Goal: Task Accomplishment & Management: Use online tool/utility

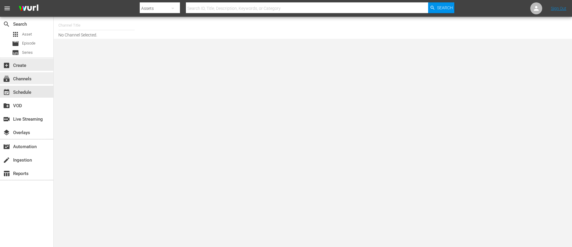
click at [12, 73] on div "subscriptions Channels" at bounding box center [26, 78] width 53 height 12
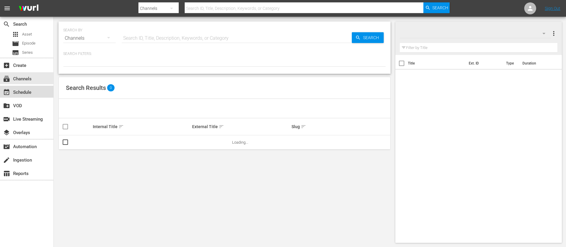
click at [33, 92] on div "event_available Schedule" at bounding box center [26, 92] width 53 height 12
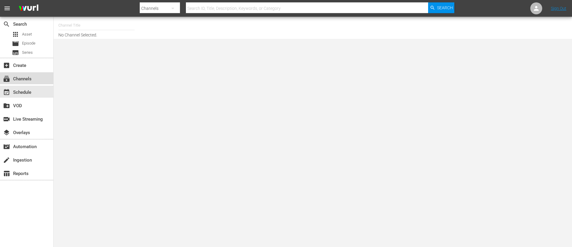
click at [26, 80] on div "subscriptions Channels" at bounding box center [16, 77] width 33 height 5
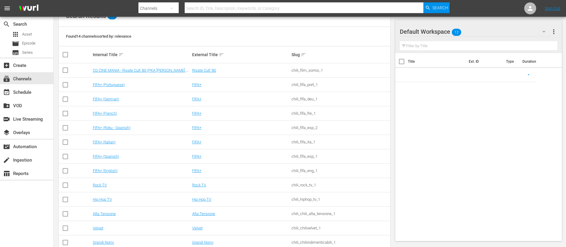
scroll to position [100, 0]
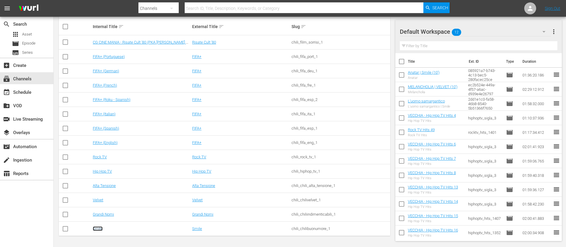
click at [95, 229] on link "Smile" at bounding box center [98, 228] width 10 height 4
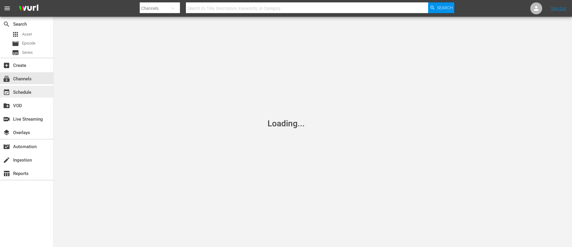
click at [28, 94] on div "event_available Schedule" at bounding box center [16, 91] width 33 height 5
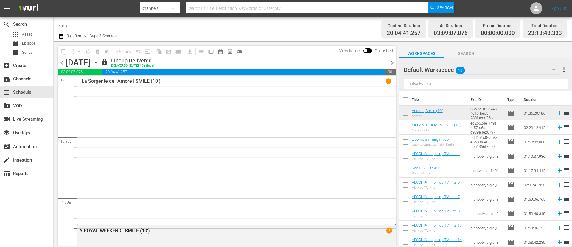
click at [100, 63] on icon "button" at bounding box center [96, 62] width 7 height 7
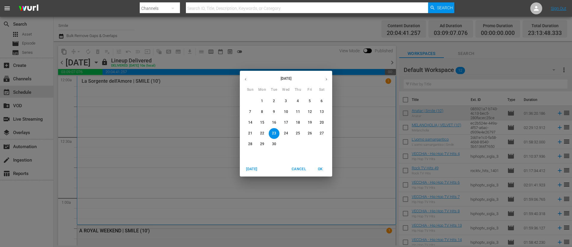
click at [313, 38] on div "September 2025 Sun Mon Tue Wed Thu Fri Sat 31 1 2 3 4 5 6 7 8 9 10 11 12 13 14 …" at bounding box center [286, 123] width 572 height 247
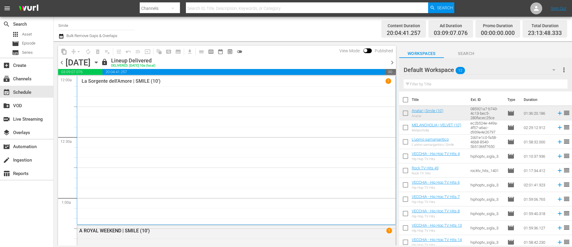
click at [392, 63] on span "chevron_right" at bounding box center [392, 62] width 7 height 7
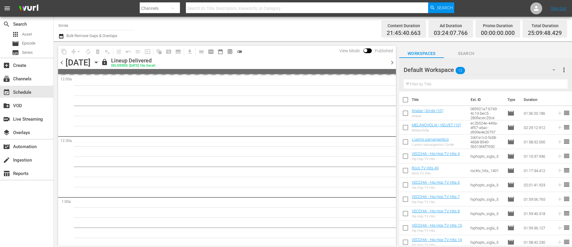
click at [392, 63] on span "chevron_right" at bounding box center [392, 62] width 7 height 7
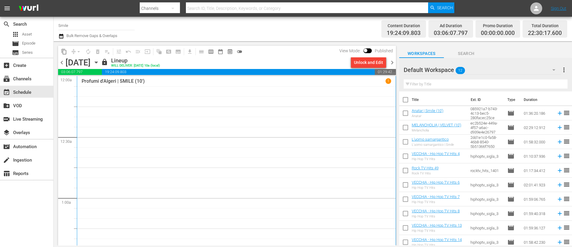
click at [393, 62] on span "chevron_right" at bounding box center [392, 62] width 7 height 7
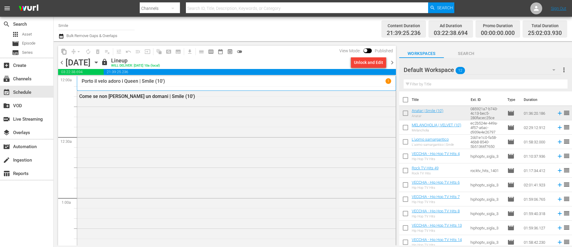
click at [393, 65] on span "chevron_right" at bounding box center [392, 62] width 7 height 7
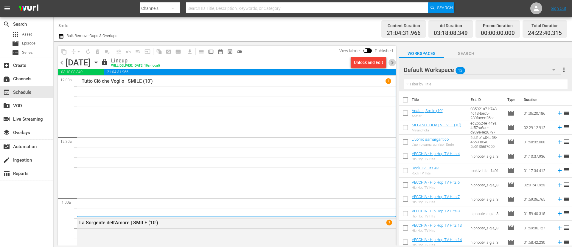
click at [393, 65] on span "chevron_right" at bounding box center [392, 62] width 7 height 7
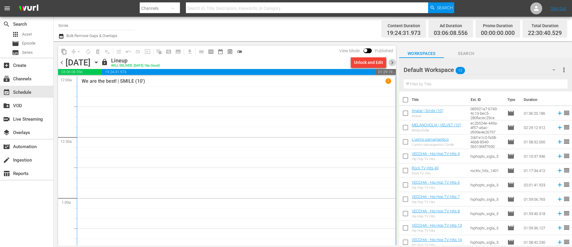
click at [393, 65] on span "chevron_right" at bounding box center [392, 62] width 7 height 7
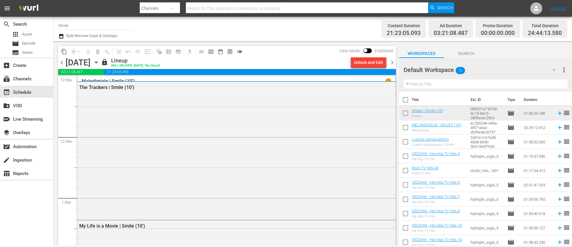
click at [392, 62] on span "chevron_right" at bounding box center [392, 62] width 7 height 7
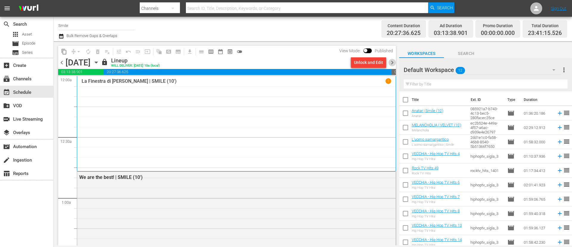
click at [392, 62] on span "chevron_right" at bounding box center [392, 62] width 7 height 7
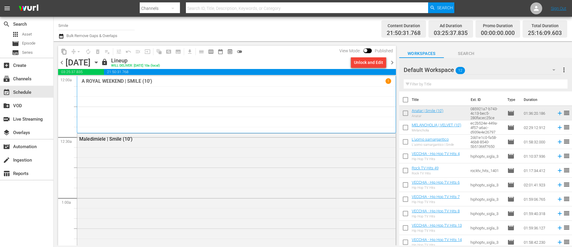
click at [392, 62] on span "chevron_right" at bounding box center [392, 62] width 7 height 7
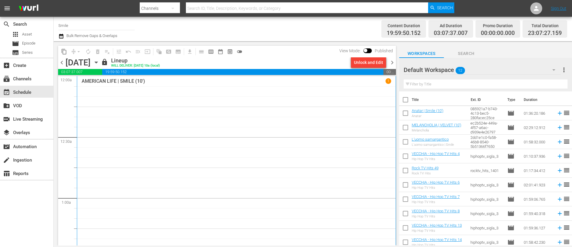
click at [392, 62] on span "chevron_right" at bounding box center [392, 62] width 7 height 7
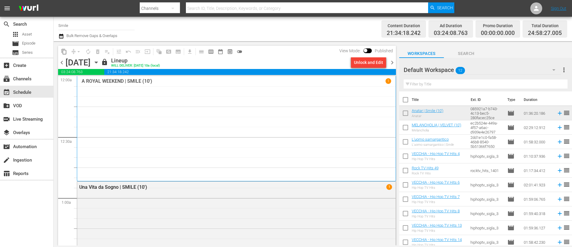
click at [392, 62] on span "chevron_right" at bounding box center [392, 62] width 7 height 7
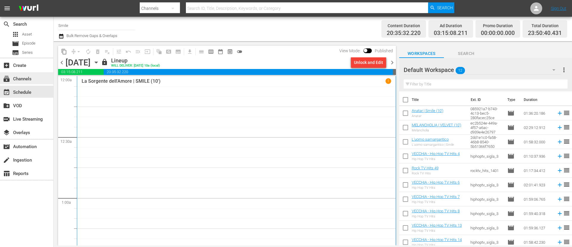
click at [12, 73] on div "subscriptions Channels" at bounding box center [26, 78] width 53 height 12
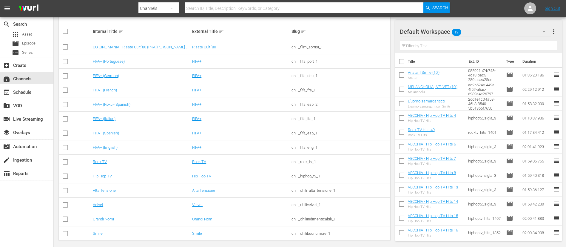
scroll to position [100, 0]
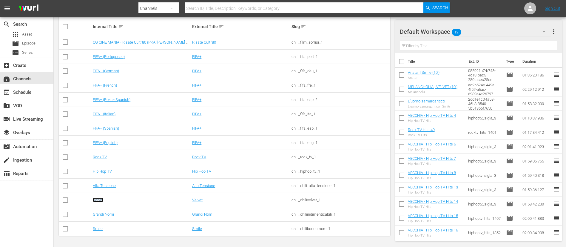
click at [100, 201] on link "Velvet" at bounding box center [98, 199] width 10 height 4
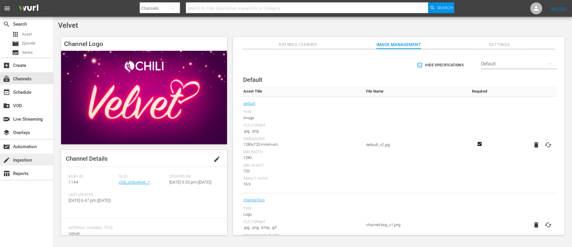
click at [37, 158] on div "create Ingestion" at bounding box center [26, 159] width 53 height 12
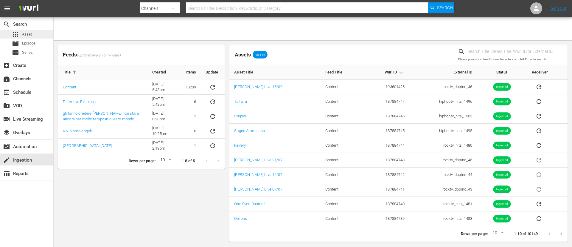
click at [26, 36] on span "Asset" at bounding box center [27, 34] width 10 height 6
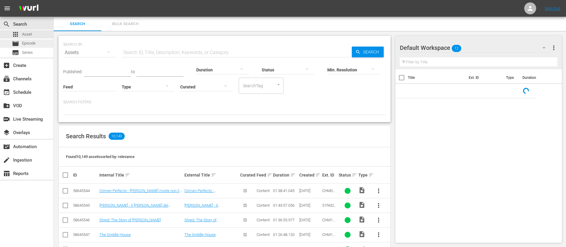
click at [32, 42] on span "Episode" at bounding box center [28, 43] width 13 height 6
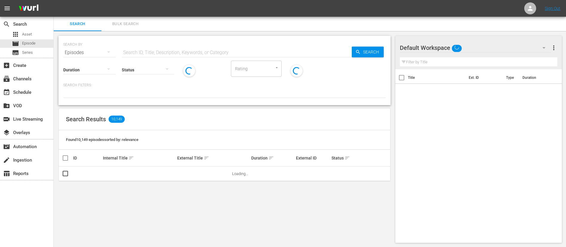
click at [142, 55] on div "Status" at bounding box center [148, 65] width 52 height 21
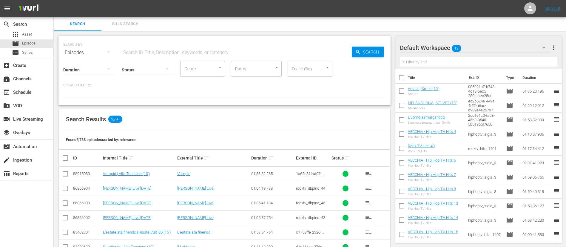
click at [144, 53] on input "text" at bounding box center [237, 52] width 230 height 14
type input "pino scotto"
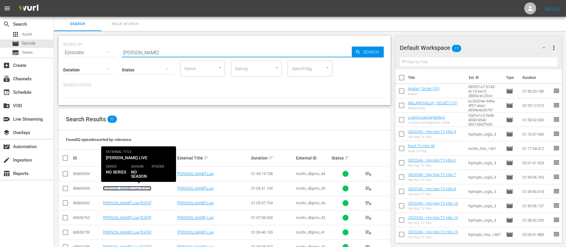
click at [128, 186] on link "[PERSON_NAME] Live [DATE]" at bounding box center [127, 188] width 48 height 4
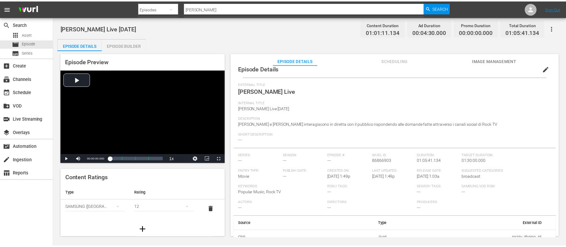
scroll to position [14, 0]
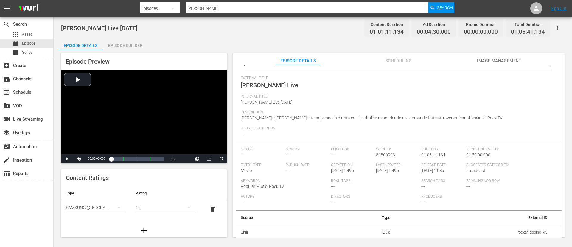
click at [140, 43] on div "Episode Builder" at bounding box center [125, 45] width 45 height 14
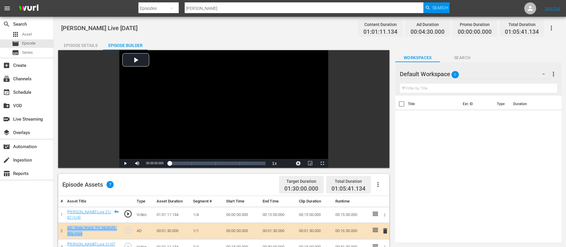
drag, startPoint x: 88, startPoint y: 232, endPoint x: 64, endPoint y: 226, distance: 24.4
click at [64, 226] on tr "2 AD_Slate_Rock_TV_NUOVO_90s.mp4 play_circle_outline AD 00:01:30.000 1/1 00:00:…" at bounding box center [223, 230] width 331 height 16
copy tr "AD_Slate_Rock_TV_NUOVO_90s.mp4"
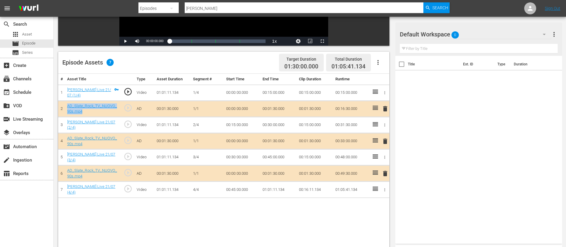
scroll to position [134, 0]
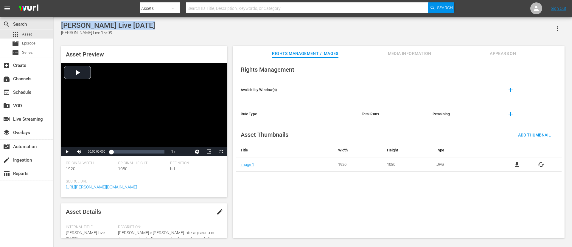
drag, startPoint x: 146, startPoint y: 27, endPoint x: 59, endPoint y: 25, distance: 87.1
click at [59, 25] on div "[PERSON_NAME] Live [DATE] [PERSON_NAME] Live 15/09 Asset Preview Video Player i…" at bounding box center [313, 127] width 510 height 213
copy div "[PERSON_NAME] Live [DATE]"
click at [23, 32] on span "Asset" at bounding box center [27, 34] width 10 height 6
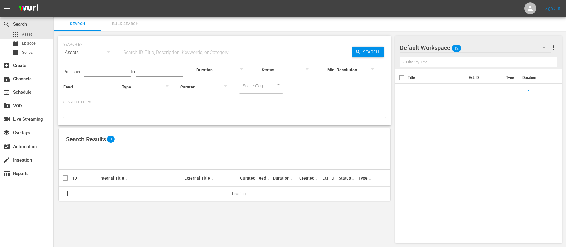
click at [139, 50] on input "text" at bounding box center [237, 52] width 230 height 14
paste input "[PERSON_NAME] Live [DATE]"
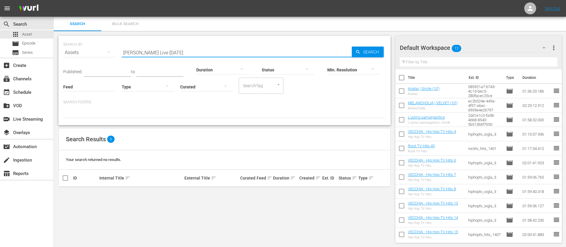
drag, startPoint x: 186, startPoint y: 55, endPoint x: 173, endPoint y: 55, distance: 13.4
click at [173, 55] on input "[PERSON_NAME] Live [DATE]" at bounding box center [237, 52] width 230 height 14
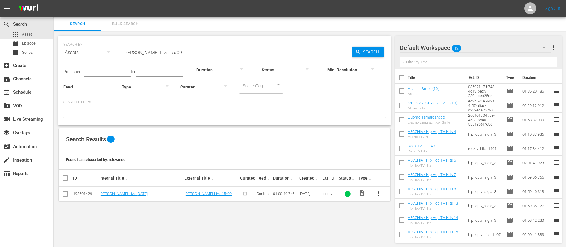
type input "[PERSON_NAME] Live 15/09"
click at [65, 194] on input "checkbox" at bounding box center [65, 194] width 7 height 7
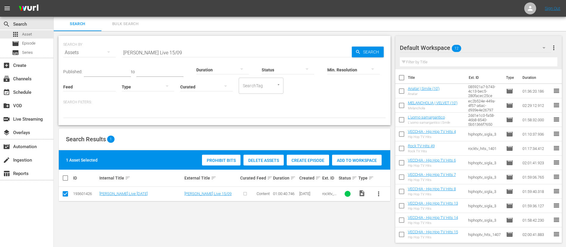
click at [299, 158] on span "Create Episode" at bounding box center [307, 160] width 42 height 5
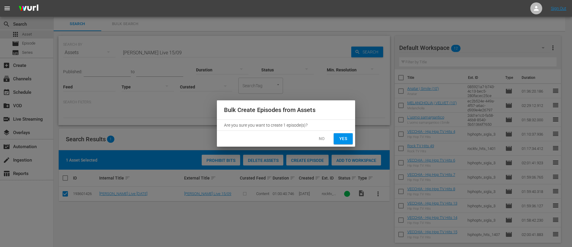
click at [346, 137] on span "Yes" at bounding box center [344, 138] width 10 height 7
checkbox input "false"
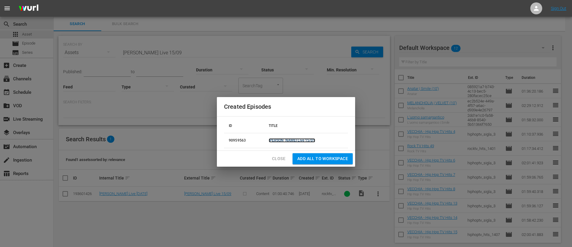
click at [282, 141] on link "[PERSON_NAME] Live 15/09" at bounding box center [292, 140] width 47 height 4
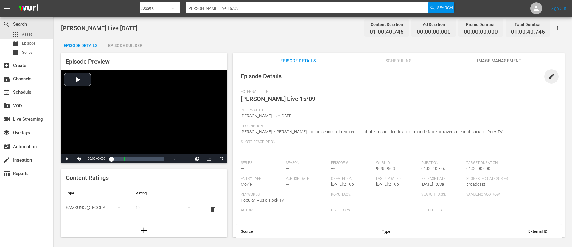
click at [549, 76] on span "edit" at bounding box center [551, 76] width 7 height 7
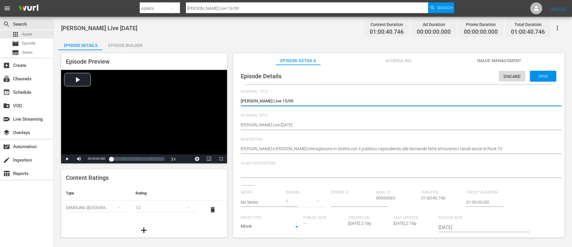
drag, startPoint x: 272, startPoint y: 102, endPoint x: 341, endPoint y: 103, distance: 68.3
click at [341, 103] on textarea "[PERSON_NAME] Live 15/09" at bounding box center [397, 101] width 313 height 7
type textarea "[PERSON_NAME] Live"
click at [536, 74] on span "Save" at bounding box center [543, 76] width 19 height 5
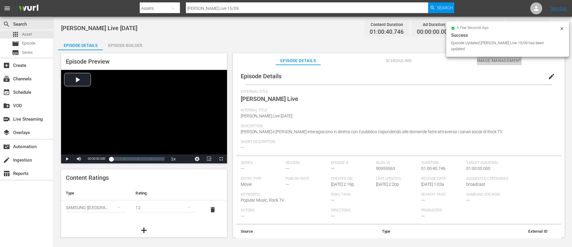
click at [492, 58] on span "Image Management" at bounding box center [499, 60] width 45 height 7
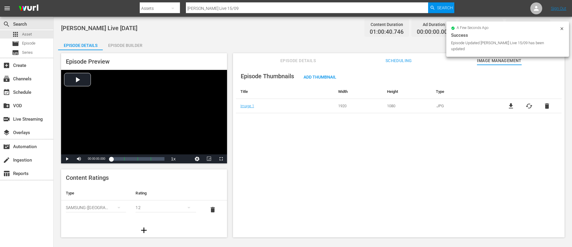
click at [402, 58] on span "Scheduling" at bounding box center [399, 60] width 45 height 7
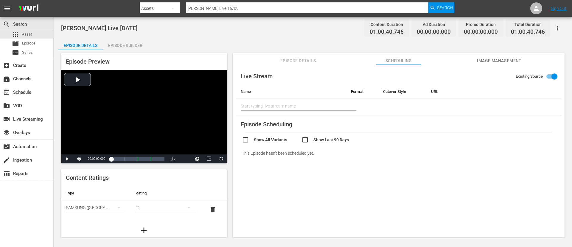
click at [306, 60] on span "Episode Details" at bounding box center [298, 60] width 45 height 7
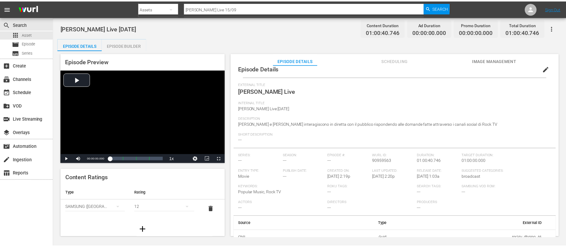
scroll to position [14, 0]
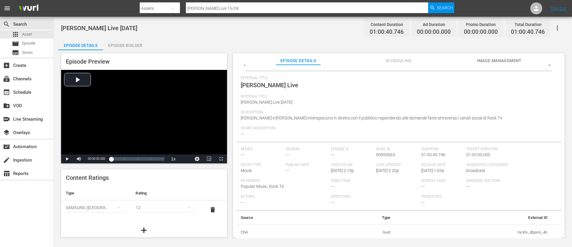
click at [138, 45] on div "Episode Builder" at bounding box center [125, 45] width 45 height 14
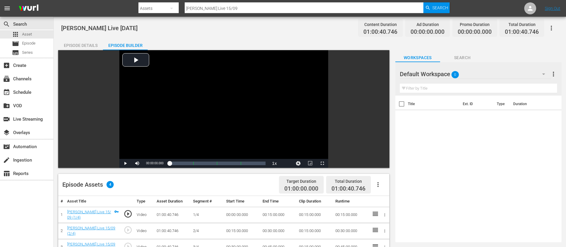
click at [485, 76] on div "Default Workspace 0" at bounding box center [474, 74] width 151 height 17
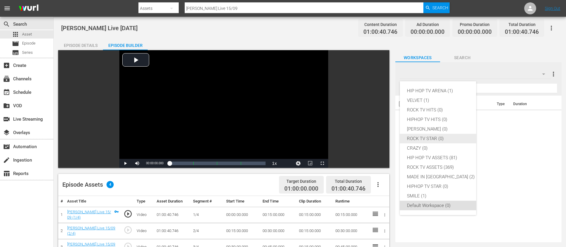
click at [440, 140] on div "ROCK TV STAR (0)" at bounding box center [441, 139] width 68 height 10
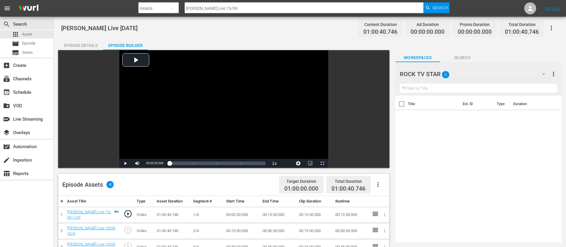
click at [449, 74] on div at bounding box center [428, 74] width 58 height 15
click at [530, 72] on input "ROCK TV STAR" at bounding box center [475, 74] width 152 height 14
click at [540, 46] on div "Episode Details Episode Builder Episode Preview Video Player is loading. Play V…" at bounding box center [309, 217] width 503 height 359
click at [516, 73] on div "ROCK TV STAR 0" at bounding box center [474, 74] width 151 height 17
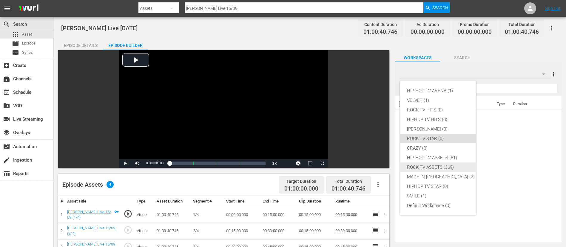
click at [440, 167] on div "ROCK TV ASSETS (369)" at bounding box center [441, 167] width 68 height 10
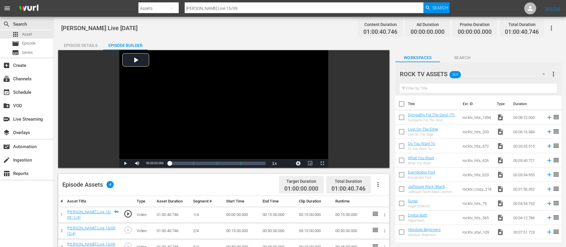
click at [446, 86] on input "text" at bounding box center [477, 88] width 157 height 10
paste input "AD_Slate_Rock_TV_NUOVO_90s.mp4"
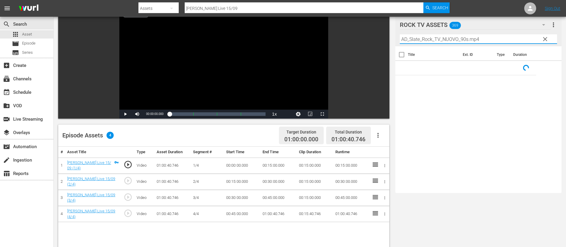
scroll to position [89, 0]
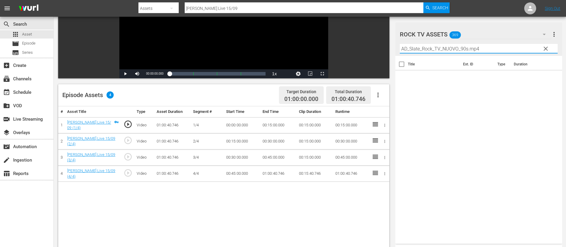
click at [412, 49] on input "AD_Slate_Rock_TV_NUOVO_90s.mp4" at bounding box center [478, 49] width 158 height 10
type input "AD_Slate_Rock_TV_NUOVO_90s.mp4"
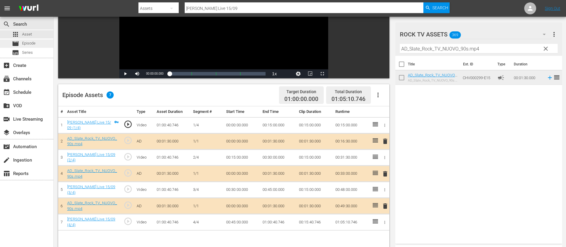
click at [28, 44] on span "Episode" at bounding box center [28, 43] width 13 height 6
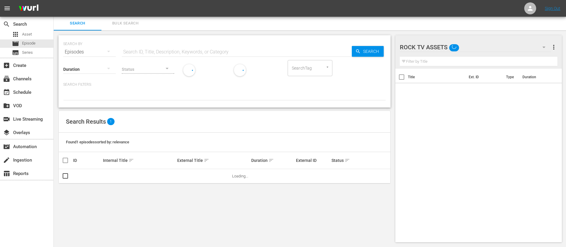
scroll to position [1, 0]
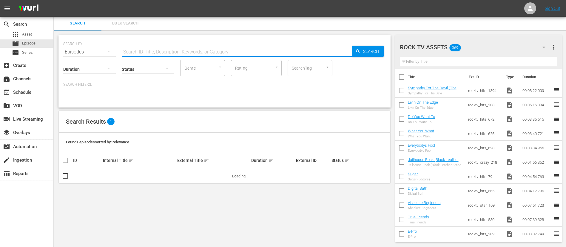
click at [131, 52] on input "text" at bounding box center [237, 52] width 230 height 14
type input "v"
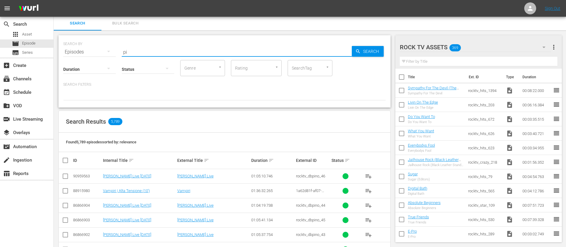
type input "p"
click at [489, 46] on div "ROCK TV ASSETS 369" at bounding box center [474, 47] width 151 height 17
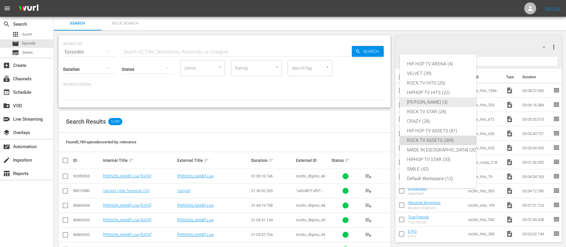
click at [451, 101] on div "[PERSON_NAME] (3)" at bounding box center [442, 102] width 70 height 10
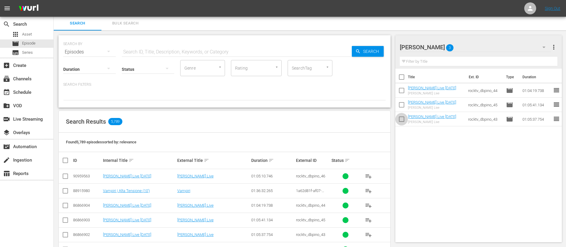
click at [402, 117] on input "checkbox" at bounding box center [401, 120] width 13 height 13
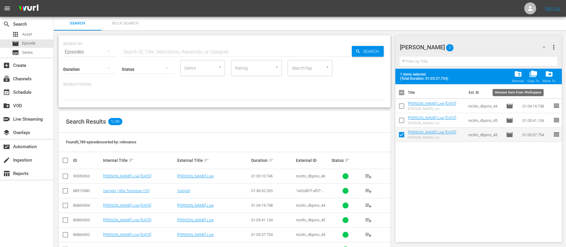
click at [519, 79] on div "Remove" at bounding box center [518, 81] width 12 height 4
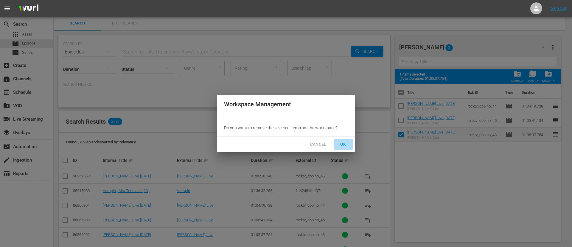
click at [342, 143] on span "OK" at bounding box center [344, 143] width 10 height 7
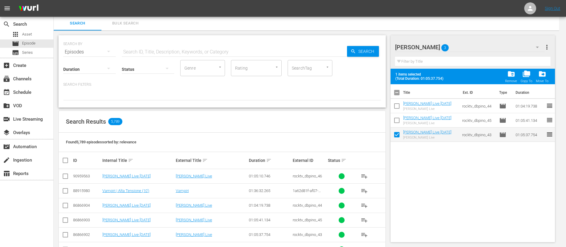
checkbox input "false"
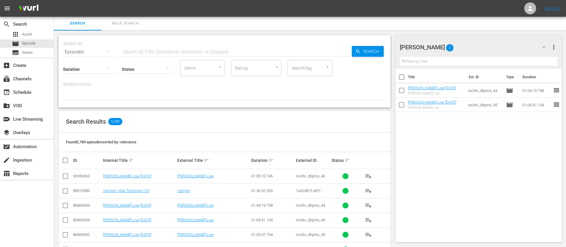
click at [371, 174] on span "playlist_add" at bounding box center [368, 175] width 7 height 7
click at [21, 80] on div "subscriptions Channels" at bounding box center [16, 77] width 33 height 5
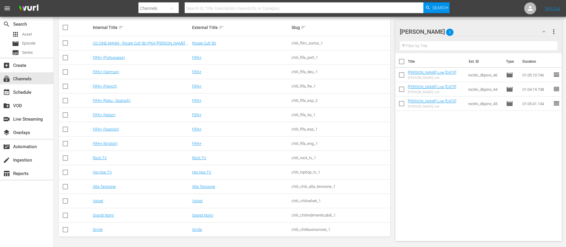
scroll to position [103, 0]
click at [100, 155] on link "Rock TV" at bounding box center [100, 156] width 14 height 4
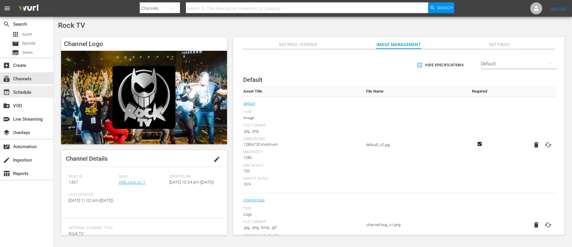
click at [36, 91] on div "event_available Schedule" at bounding box center [26, 92] width 53 height 12
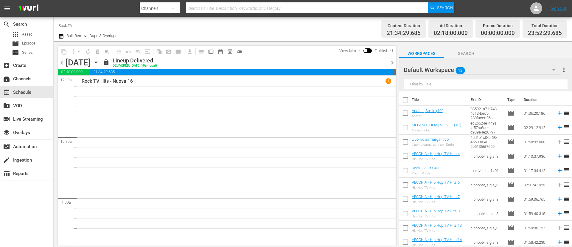
click at [392, 63] on span "chevron_right" at bounding box center [392, 62] width 7 height 7
click at [365, 63] on div "Unlock and Edit" at bounding box center [368, 62] width 29 height 11
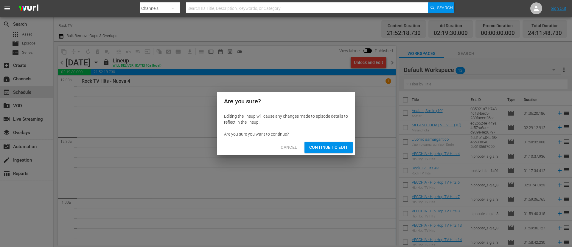
click at [327, 146] on span "Continue to Edit" at bounding box center [328, 146] width 39 height 7
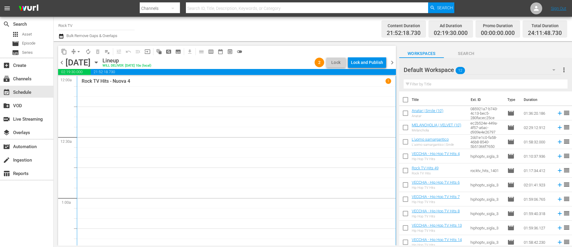
click at [393, 63] on span "chevron_right" at bounding box center [392, 62] width 7 height 7
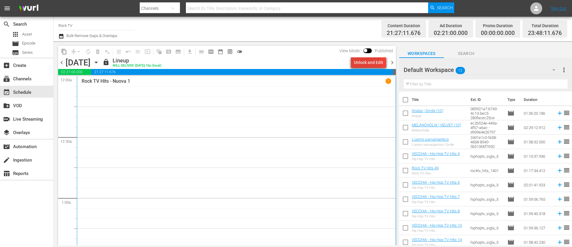
click at [368, 62] on div "Unlock and Edit" at bounding box center [368, 62] width 29 height 11
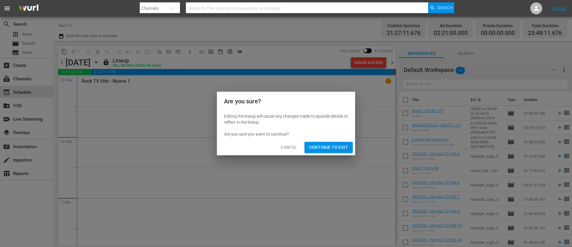
click at [341, 149] on span "Continue to Edit" at bounding box center [328, 146] width 39 height 7
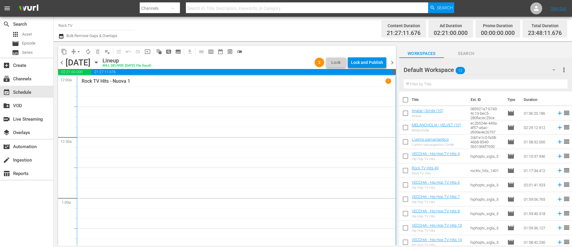
click at [391, 61] on span "chevron_right" at bounding box center [392, 62] width 7 height 7
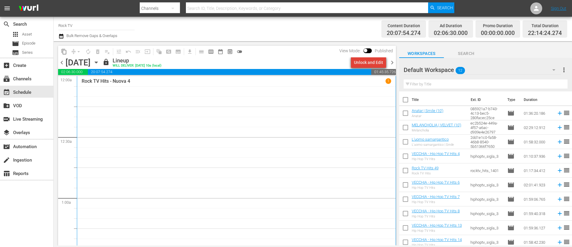
click at [372, 64] on div "Unlock and Edit" at bounding box center [368, 62] width 29 height 11
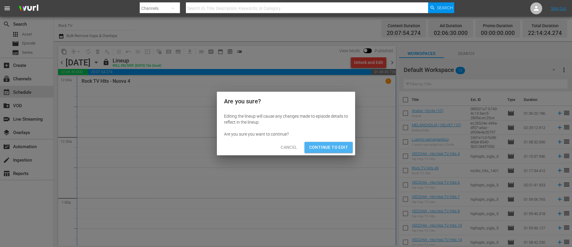
click at [334, 146] on span "Continue to Edit" at bounding box center [328, 146] width 39 height 7
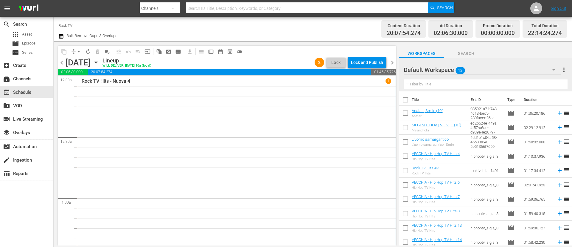
click at [390, 62] on span "chevron_right" at bounding box center [392, 62] width 7 height 7
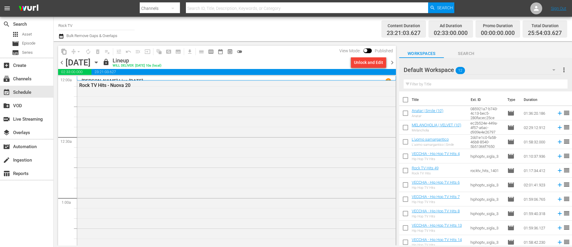
click at [371, 61] on div "Unlock and Edit" at bounding box center [368, 62] width 29 height 11
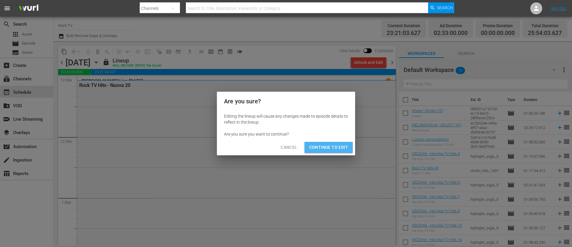
click at [332, 148] on span "Continue to Edit" at bounding box center [328, 146] width 39 height 7
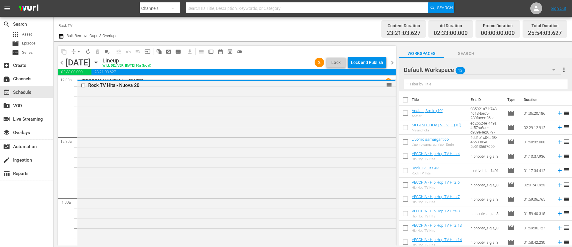
click at [391, 63] on span "chevron_right" at bounding box center [392, 62] width 7 height 7
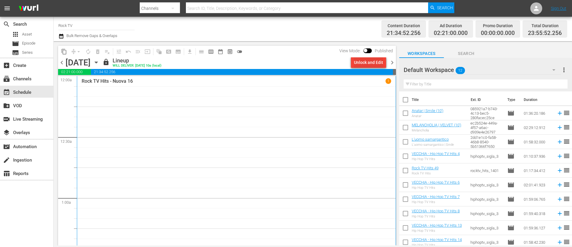
click at [374, 63] on div "Unlock and Edit" at bounding box center [368, 62] width 29 height 11
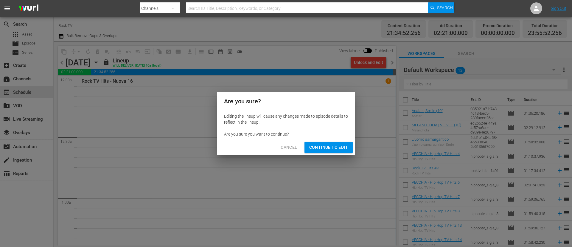
click at [346, 150] on span "Continue to Edit" at bounding box center [328, 146] width 39 height 7
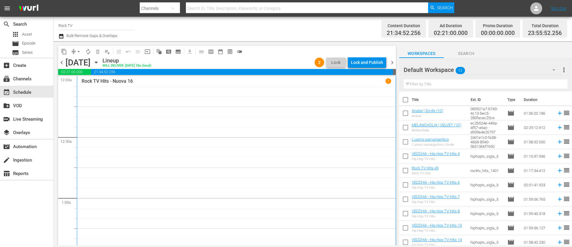
click at [391, 63] on span "chevron_right" at bounding box center [392, 62] width 7 height 7
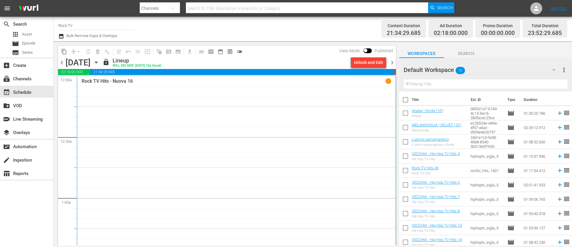
click at [371, 62] on div "Unlock and Edit" at bounding box center [368, 62] width 29 height 11
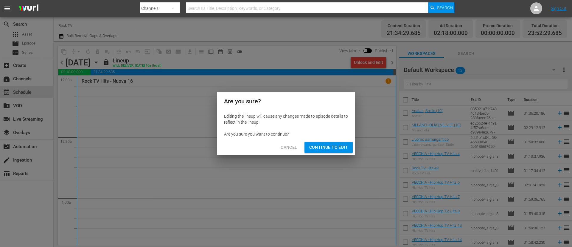
click at [335, 142] on button "Continue to Edit" at bounding box center [329, 147] width 48 height 11
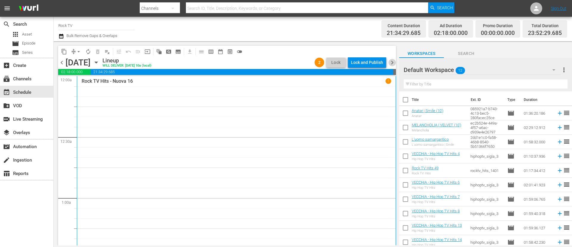
click at [391, 61] on span "chevron_right" at bounding box center [392, 62] width 7 height 7
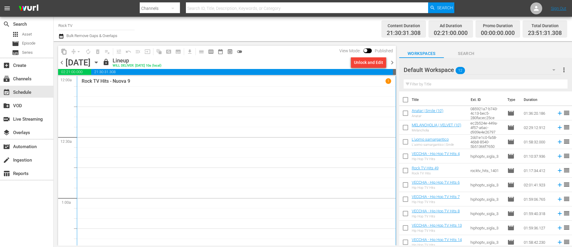
click at [374, 63] on div "Unlock and Edit" at bounding box center [368, 62] width 29 height 11
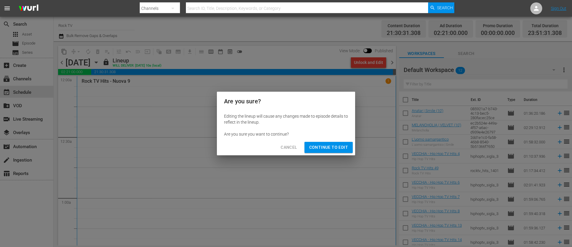
click at [333, 144] on span "Continue to Edit" at bounding box center [328, 146] width 39 height 7
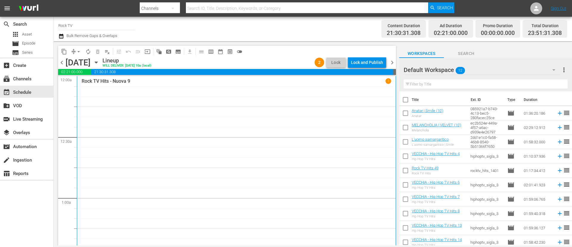
click at [392, 63] on span "chevron_right" at bounding box center [392, 62] width 7 height 7
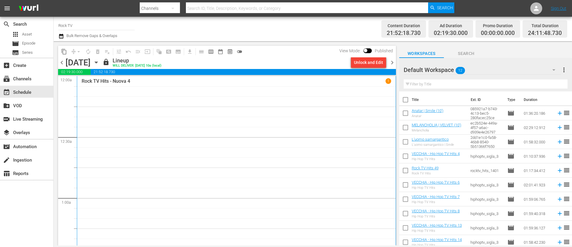
click at [371, 63] on div "Unlock and Edit" at bounding box center [368, 62] width 29 height 11
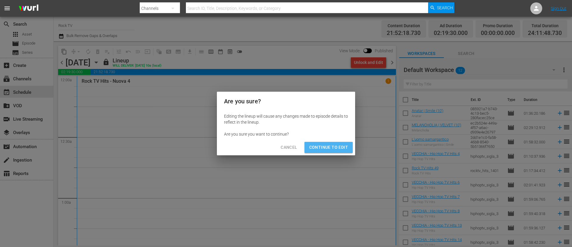
click at [340, 143] on button "Continue to Edit" at bounding box center [329, 147] width 48 height 11
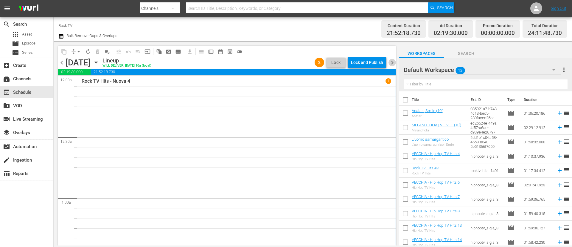
click at [391, 61] on span "chevron_right" at bounding box center [392, 62] width 7 height 7
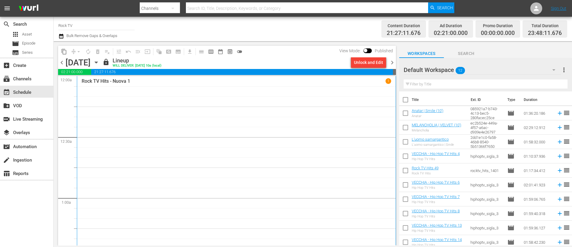
click at [371, 62] on div "Unlock and Edit" at bounding box center [368, 62] width 29 height 11
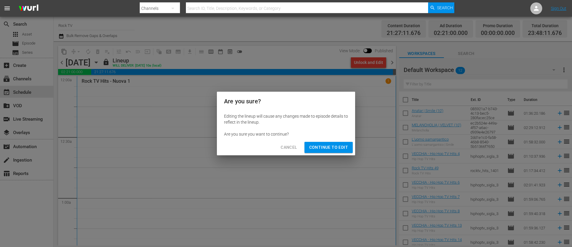
click at [335, 150] on span "Continue to Edit" at bounding box center [328, 146] width 39 height 7
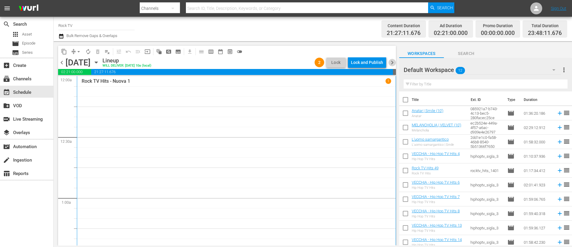
click at [393, 61] on span "chevron_right" at bounding box center [392, 62] width 7 height 7
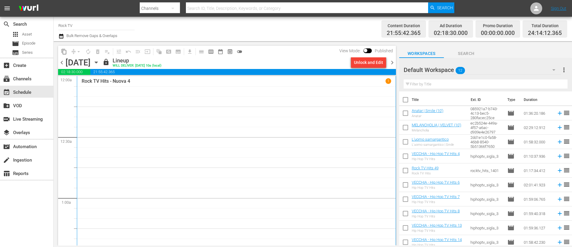
click at [369, 61] on div "Unlock and Edit" at bounding box center [368, 62] width 29 height 11
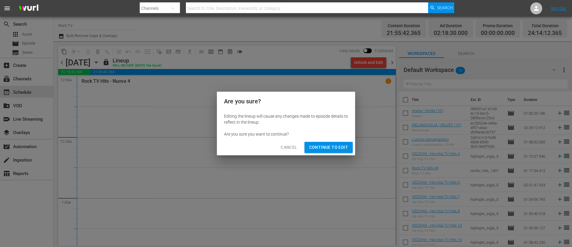
click at [340, 146] on span "Continue to Edit" at bounding box center [328, 146] width 39 height 7
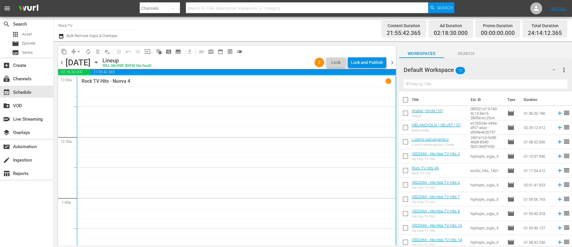
click at [393, 63] on span "chevron_right" at bounding box center [392, 62] width 7 height 7
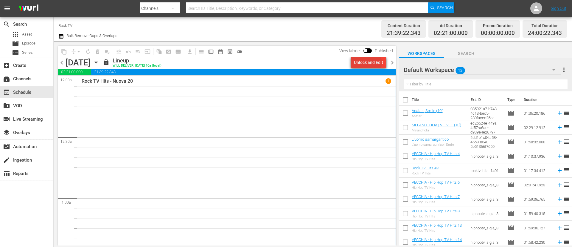
click at [369, 63] on div "Unlock and Edit" at bounding box center [368, 62] width 29 height 11
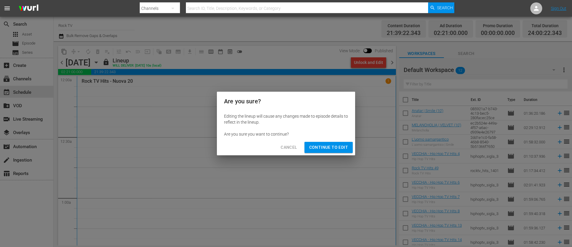
click at [317, 142] on button "Continue to Edit" at bounding box center [329, 147] width 48 height 11
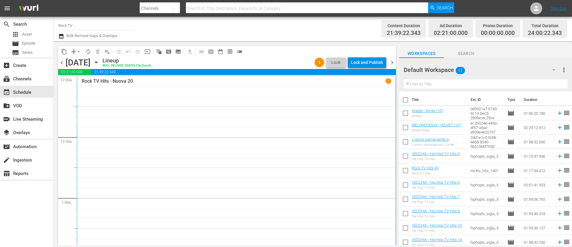
click at [100, 62] on icon "button" at bounding box center [96, 62] width 7 height 7
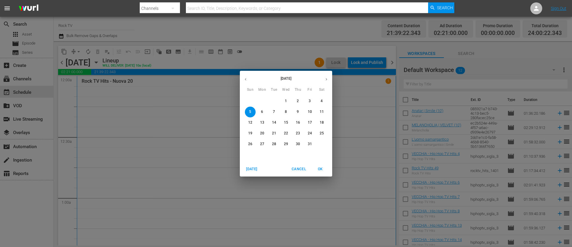
click at [246, 78] on icon "button" at bounding box center [246, 79] width 4 height 4
click at [301, 132] on span "25" at bounding box center [298, 133] width 11 height 5
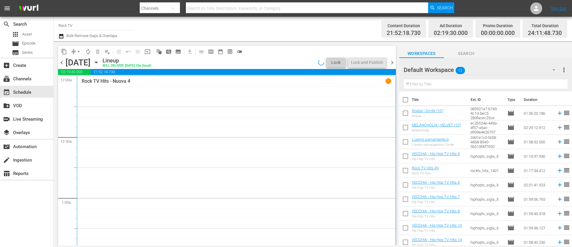
click at [493, 74] on hr at bounding box center [482, 74] width 157 height 0
click at [554, 70] on icon "button" at bounding box center [554, 69] width 3 height 1
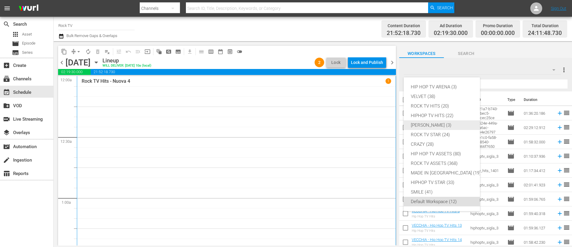
click at [454, 123] on div "[PERSON_NAME] (3)" at bounding box center [446, 125] width 70 height 10
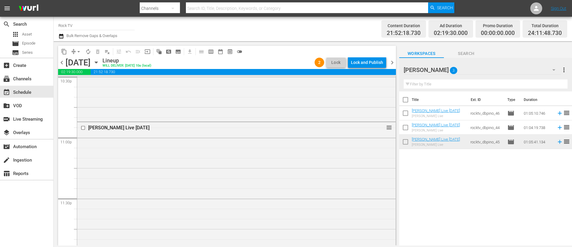
scroll to position [2728, 0]
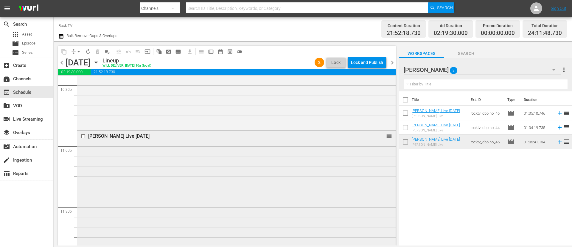
click at [83, 136] on input "checkbox" at bounding box center [84, 136] width 6 height 5
click at [100, 51] on span "delete_forever_outlined" at bounding box center [98, 52] width 6 height 6
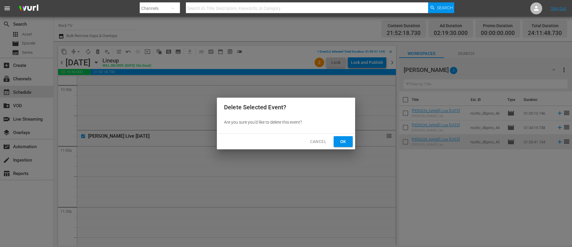
click at [345, 142] on span "Ok" at bounding box center [344, 141] width 10 height 7
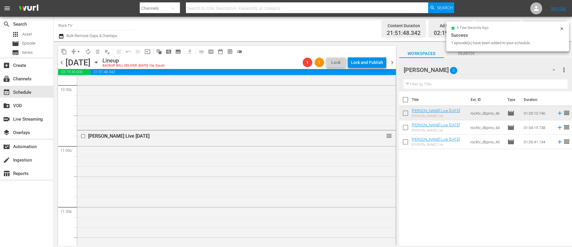
click at [395, 65] on span "chevron_right" at bounding box center [392, 62] width 7 height 7
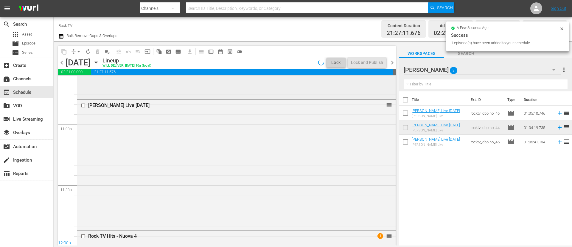
scroll to position [2718, 0]
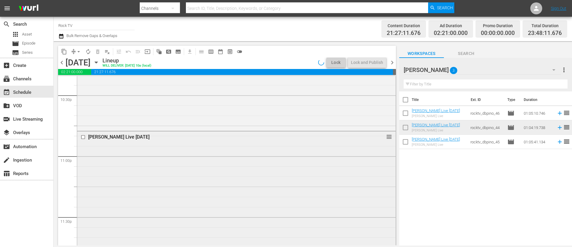
click at [83, 136] on input "checkbox" at bounding box center [84, 136] width 6 height 5
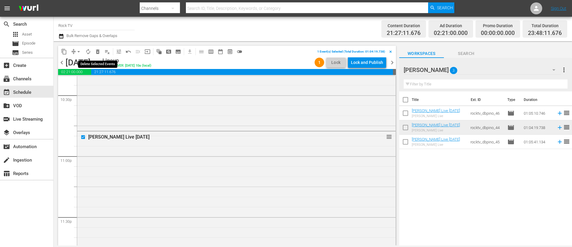
click at [98, 54] on span "delete_forever_outlined" at bounding box center [98, 52] width 6 height 6
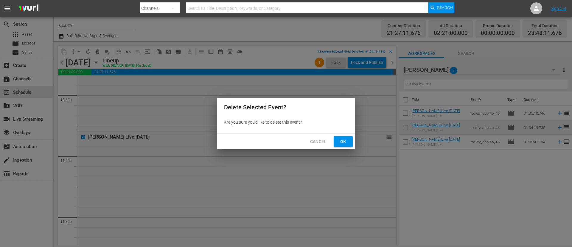
click at [345, 144] on span "Ok" at bounding box center [344, 141] width 10 height 7
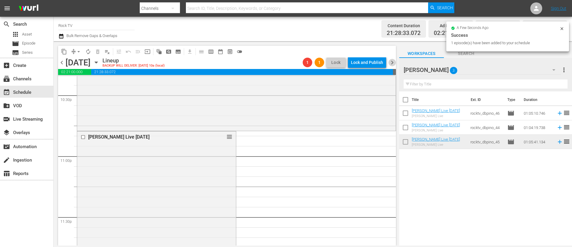
click at [391, 61] on span "chevron_right" at bounding box center [392, 62] width 7 height 7
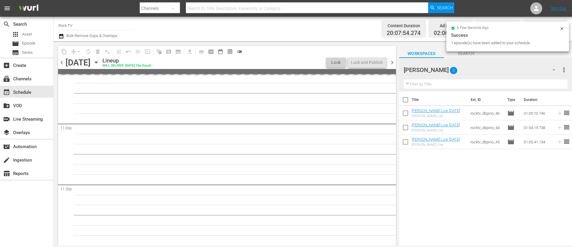
scroll to position [2718, 0]
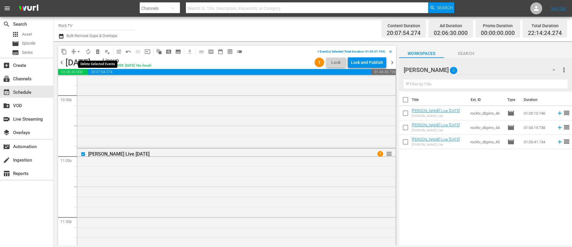
click at [99, 53] on span "delete_forever_outlined" at bounding box center [98, 52] width 6 height 6
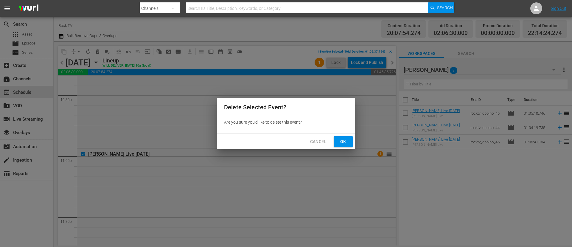
click at [344, 140] on span "Ok" at bounding box center [344, 141] width 10 height 7
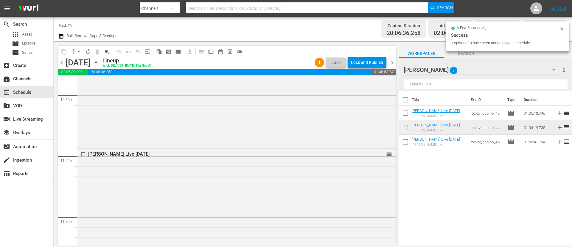
click at [392, 66] on span "chevron_right" at bounding box center [392, 62] width 7 height 7
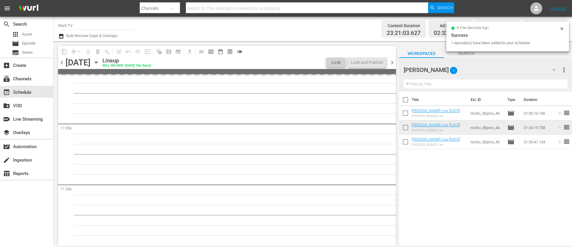
scroll to position [2707, 0]
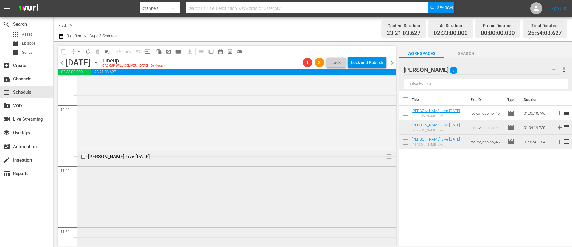
click at [84, 157] on input "checkbox" at bounding box center [84, 156] width 6 height 5
click at [97, 54] on button "delete_forever_outlined" at bounding box center [98, 52] width 10 height 10
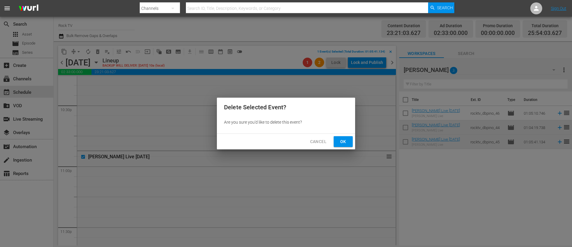
click at [343, 142] on span "Ok" at bounding box center [344, 141] width 10 height 7
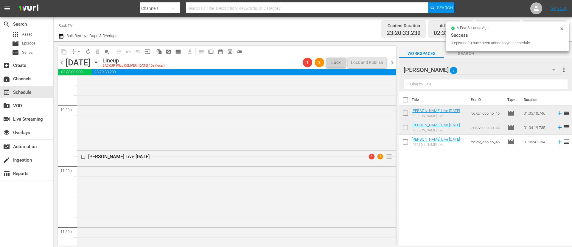
click at [394, 63] on span "chevron_right" at bounding box center [392, 62] width 7 height 7
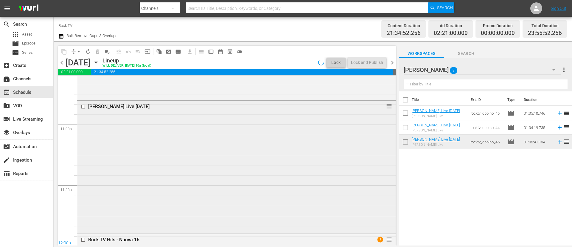
scroll to position [2738, 0]
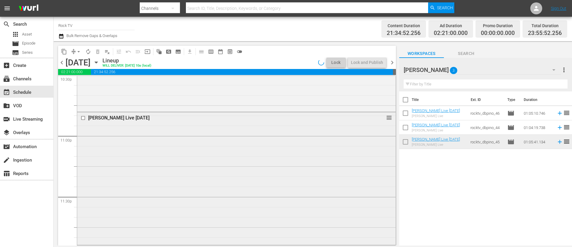
click at [83, 120] on input "checkbox" at bounding box center [84, 117] width 6 height 5
click at [62, 66] on div "chevron_left [DATE] [DATE] Lineup WILL DELIVER: [DATE] 10a (local) 1 Lock Lock …" at bounding box center [227, 63] width 338 height 12
click at [61, 63] on span "chevron_left" at bounding box center [61, 62] width 7 height 7
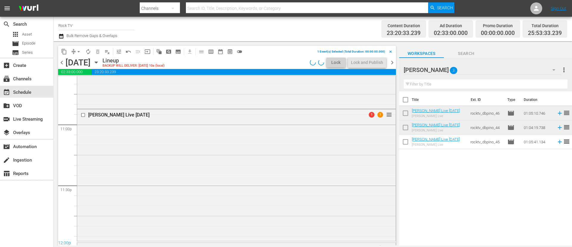
scroll to position [2707, 0]
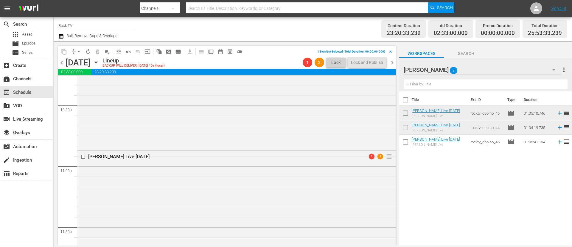
click at [394, 62] on span "chevron_right" at bounding box center [392, 62] width 7 height 7
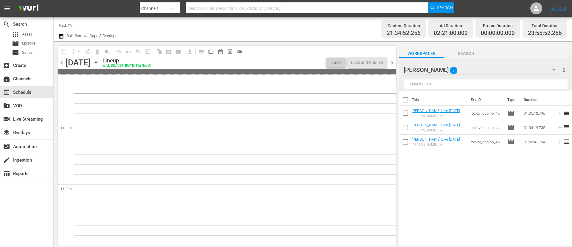
scroll to position [2738, 0]
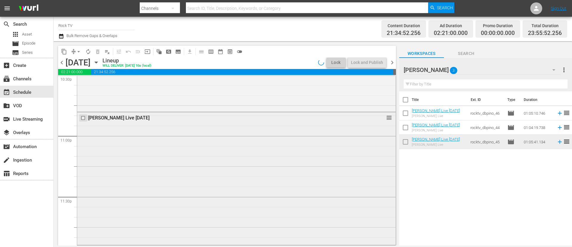
click at [84, 117] on input "checkbox" at bounding box center [84, 117] width 6 height 5
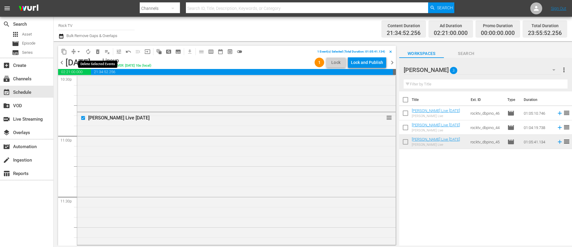
click at [99, 52] on span "delete_forever_outlined" at bounding box center [98, 52] width 6 height 6
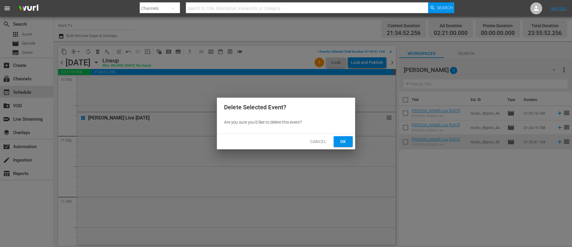
click at [343, 144] on span "Ok" at bounding box center [344, 141] width 10 height 7
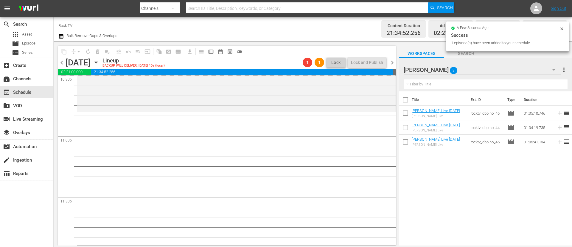
click at [394, 64] on span "chevron_right" at bounding box center [392, 62] width 7 height 7
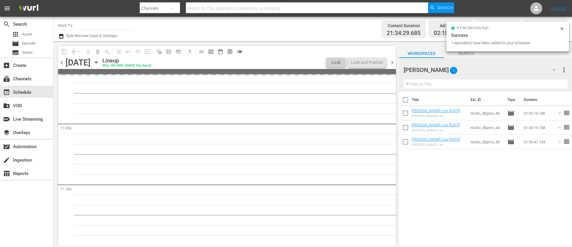
scroll to position [2718, 0]
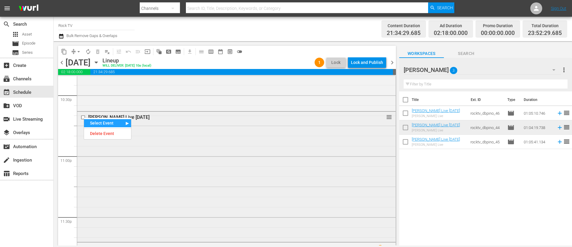
click at [83, 117] on input "checkbox" at bounding box center [84, 117] width 6 height 5
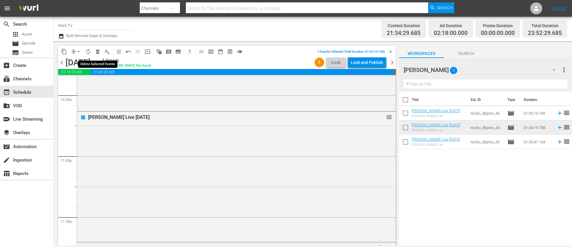
click at [100, 54] on span "delete_forever_outlined" at bounding box center [98, 52] width 6 height 6
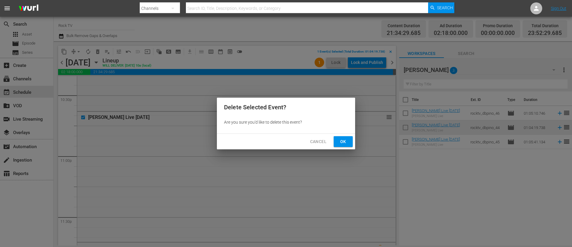
click at [341, 139] on span "Ok" at bounding box center [344, 141] width 10 height 7
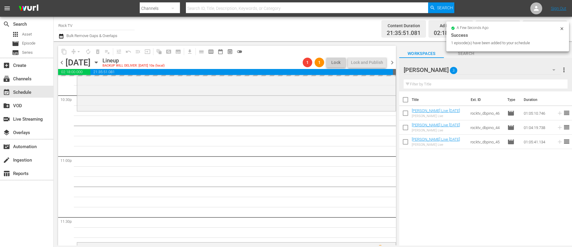
click at [394, 63] on span "chevron_right" at bounding box center [392, 62] width 7 height 7
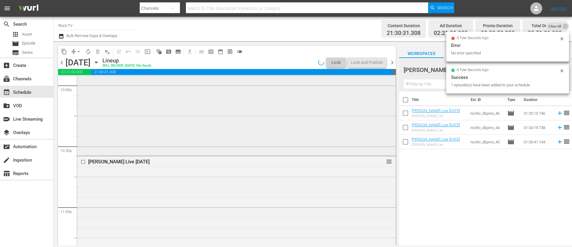
scroll to position [2660, 0]
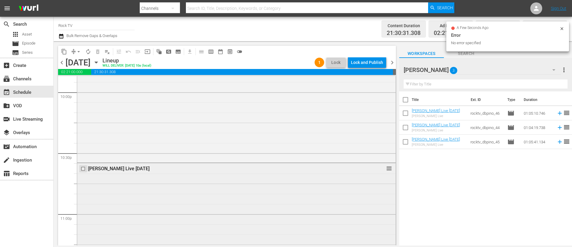
click at [83, 167] on input "checkbox" at bounding box center [84, 168] width 6 height 5
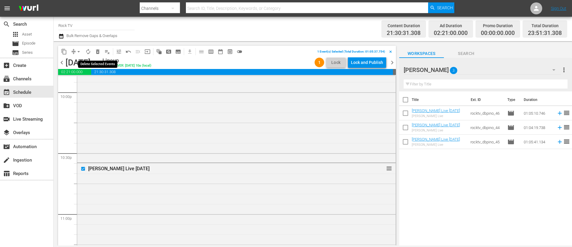
click at [95, 52] on span "delete_forever_outlined" at bounding box center [98, 52] width 6 height 6
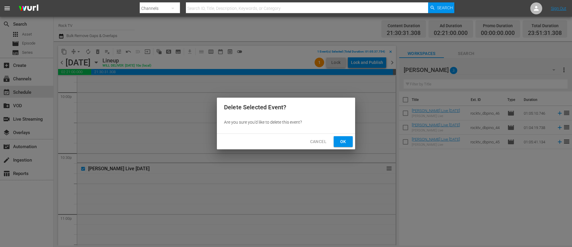
click at [345, 140] on span "Ok" at bounding box center [344, 141] width 10 height 7
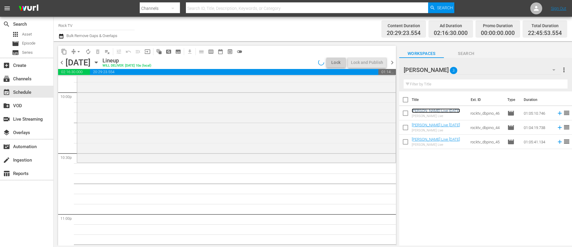
click at [442, 113] on link "[PERSON_NAME] Live [DATE]" at bounding box center [436, 110] width 48 height 4
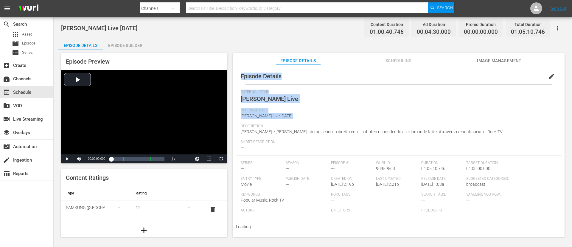
click at [414, 111] on div "Episode Details edit External Title [PERSON_NAME] Live Internal Title [PERSON_N…" at bounding box center [399, 154] width 332 height 178
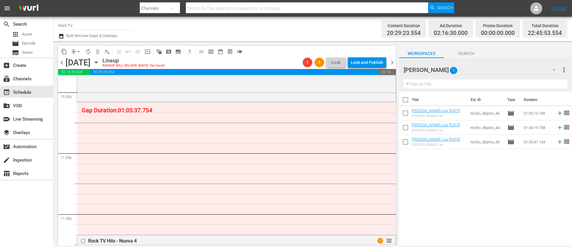
scroll to position [2676, 0]
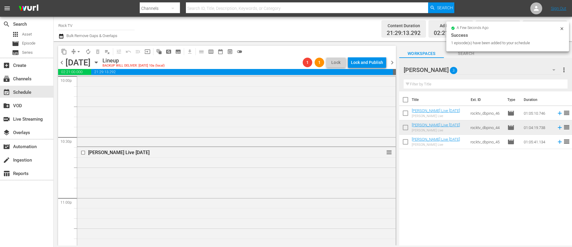
click at [395, 63] on span "chevron_right" at bounding box center [392, 62] width 7 height 7
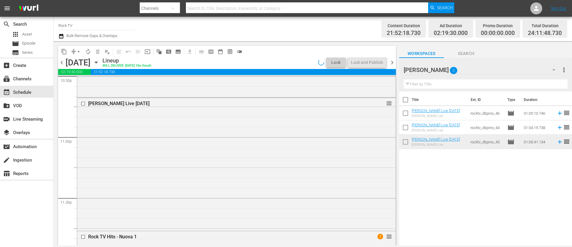
scroll to position [2676, 0]
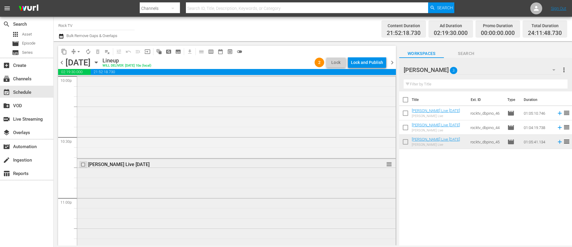
click at [84, 163] on input "checkbox" at bounding box center [84, 164] width 6 height 5
click at [96, 53] on span "delete_forever_outlined" at bounding box center [98, 52] width 6 height 6
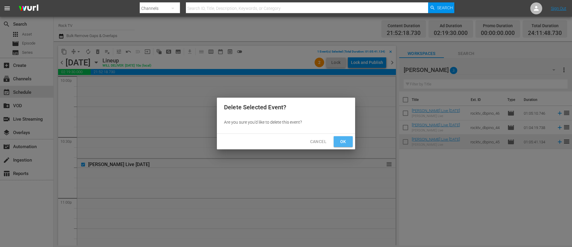
click at [342, 141] on span "Ok" at bounding box center [344, 141] width 10 height 7
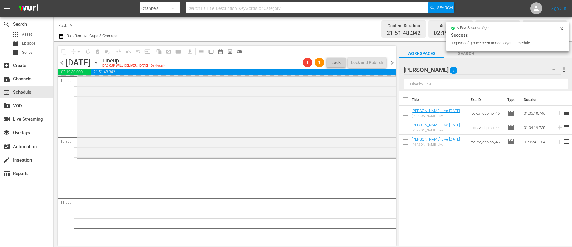
click at [392, 62] on span "chevron_right" at bounding box center [392, 62] width 7 height 7
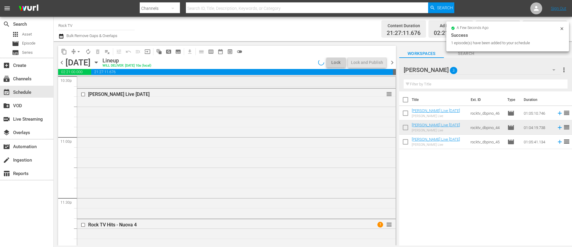
scroll to position [2676, 0]
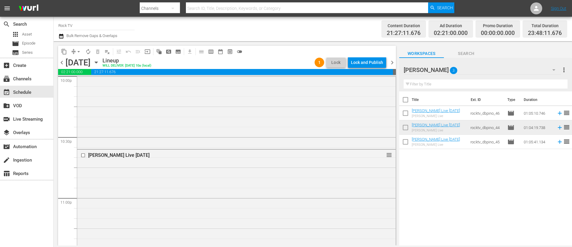
click at [83, 154] on input "checkbox" at bounding box center [84, 154] width 6 height 5
click at [99, 50] on span "delete_forever_outlined" at bounding box center [98, 52] width 6 height 6
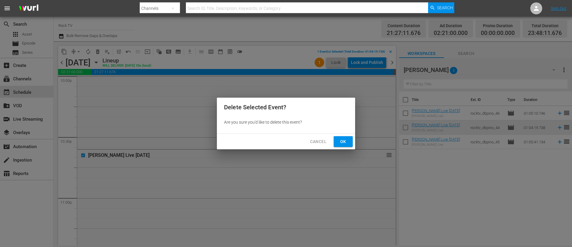
click at [345, 144] on span "Ok" at bounding box center [344, 141] width 10 height 7
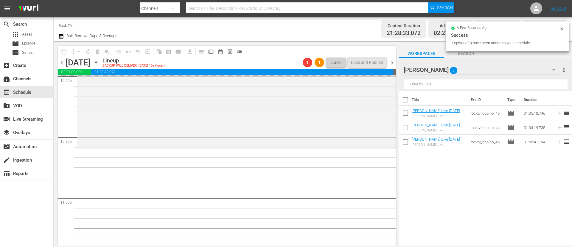
click at [392, 63] on span "chevron_right" at bounding box center [392, 62] width 7 height 7
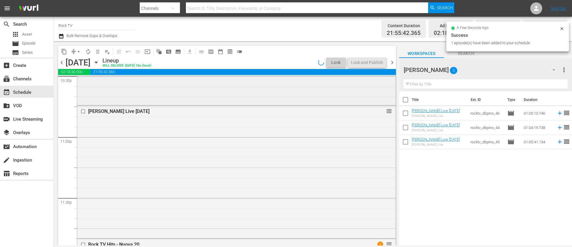
scroll to position [2676, 0]
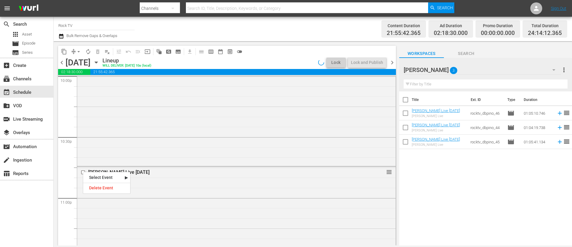
click at [84, 172] on nav "Select Event [PERSON_NAME] Live Delete Event" at bounding box center [107, 182] width 48 height 22
click at [80, 171] on div at bounding box center [83, 171] width 9 height 7
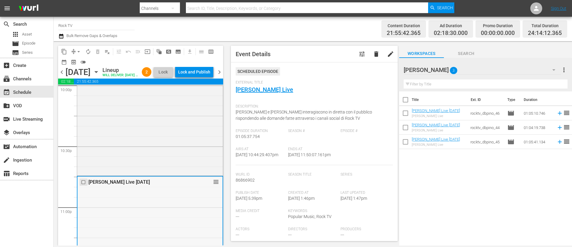
click at [83, 185] on input "checkbox" at bounding box center [84, 181] width 6 height 5
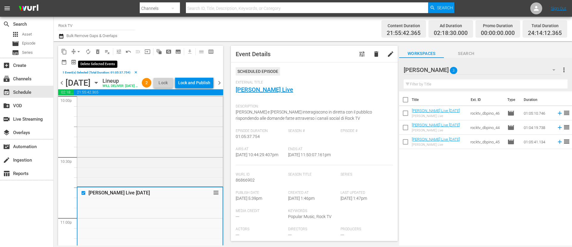
click at [99, 51] on span "delete_forever_outlined" at bounding box center [98, 52] width 6 height 6
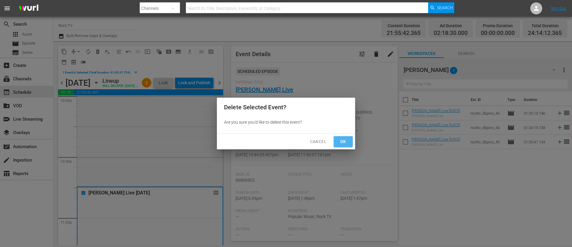
click at [344, 141] on span "Ok" at bounding box center [344, 141] width 10 height 7
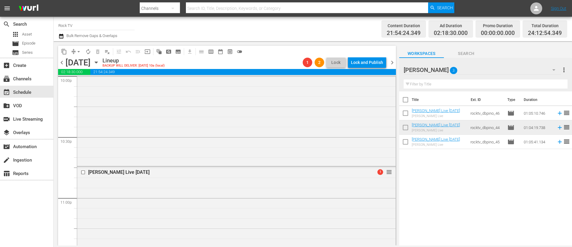
click at [391, 62] on span "chevron_right" at bounding box center [392, 62] width 7 height 7
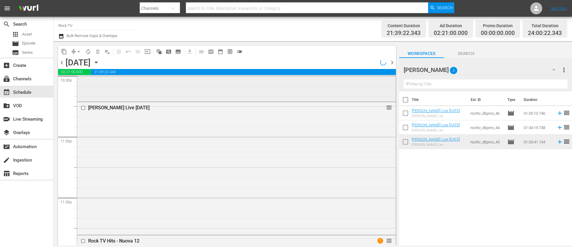
scroll to position [2676, 0]
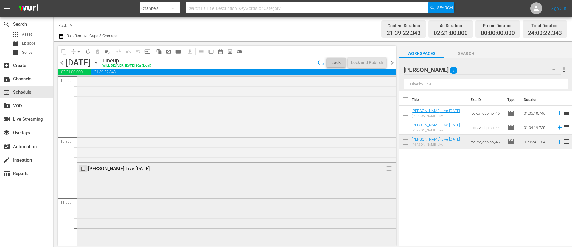
click at [83, 167] on input "checkbox" at bounding box center [84, 168] width 6 height 5
click at [61, 63] on span "chevron_left" at bounding box center [61, 62] width 7 height 7
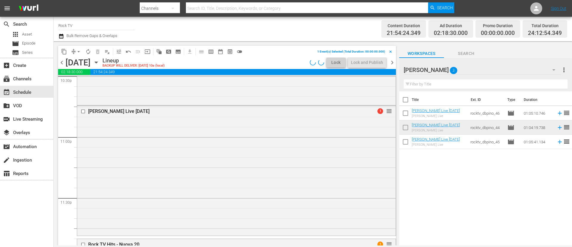
scroll to position [2676, 0]
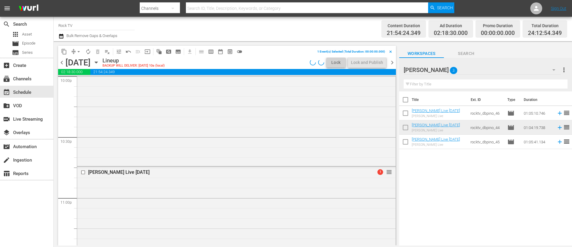
click at [391, 61] on span "chevron_right" at bounding box center [392, 62] width 7 height 7
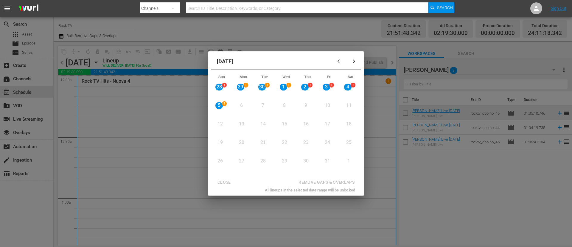
scroll to position [2666, 0]
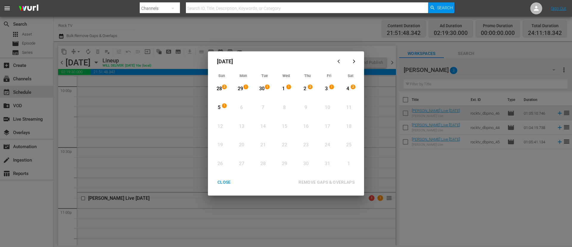
click at [224, 183] on div "CLOSE" at bounding box center [224, 181] width 23 height 7
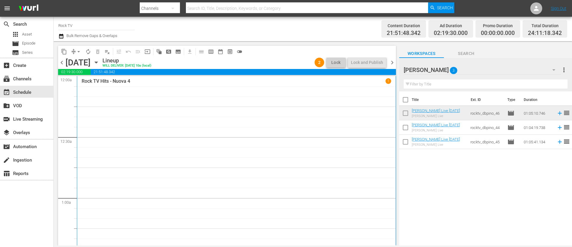
click at [58, 38] on div "Channel Title Rock TV Bulk Remove Gaps & Overlaps Content Duration 21:51:48.342…" at bounding box center [313, 29] width 519 height 24
click at [63, 36] on icon "button" at bounding box center [61, 35] width 6 height 7
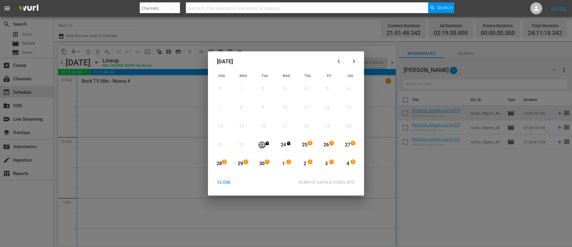
click at [309, 143] on span "2" at bounding box center [310, 142] width 4 height 5
click at [357, 63] on div "button" at bounding box center [354, 61] width 7 height 4
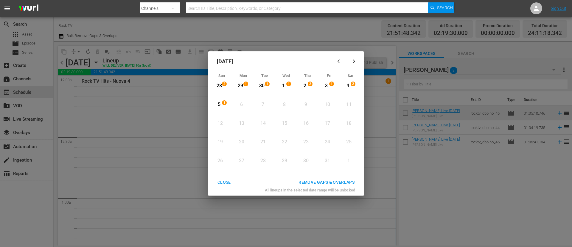
click at [224, 107] on div "1" at bounding box center [225, 104] width 5 height 6
click at [348, 181] on div "REMOVE GAPS & OVERLAPS" at bounding box center [327, 181] width 66 height 7
